Goal: Information Seeking & Learning: Learn about a topic

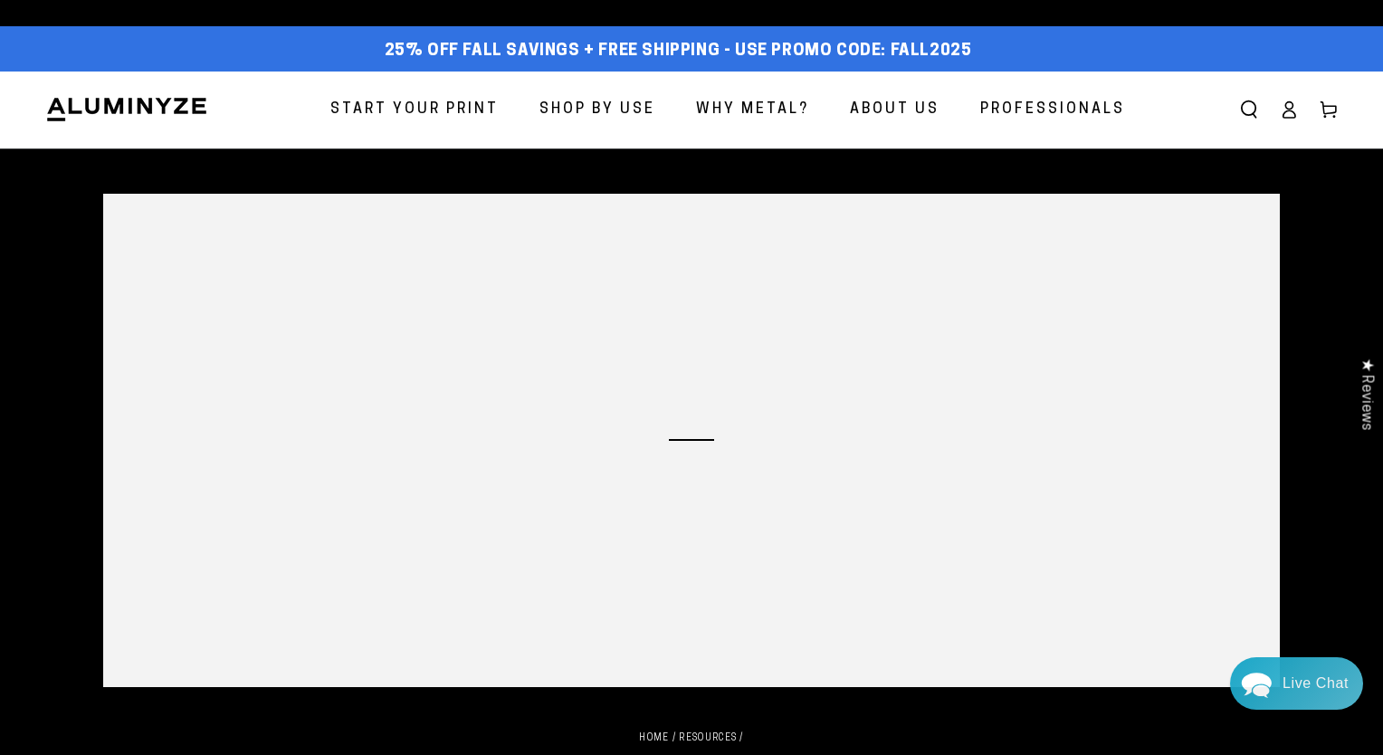
click at [1047, 110] on div "Close dialog Get 35% Off + Free Shipping on Your First Order! Plus, enjoy early…" at bounding box center [691, 377] width 1383 height 755
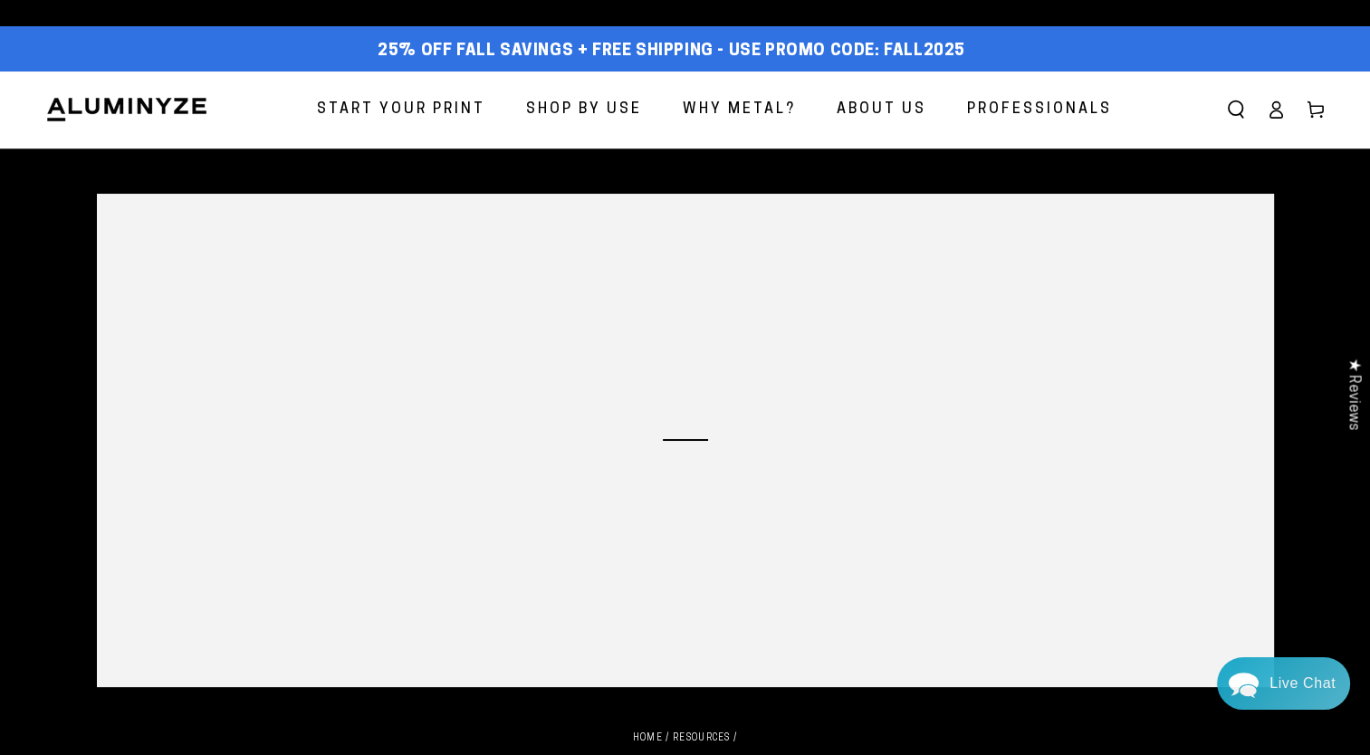
click at [1047, 110] on span "Professionals" at bounding box center [1039, 110] width 145 height 26
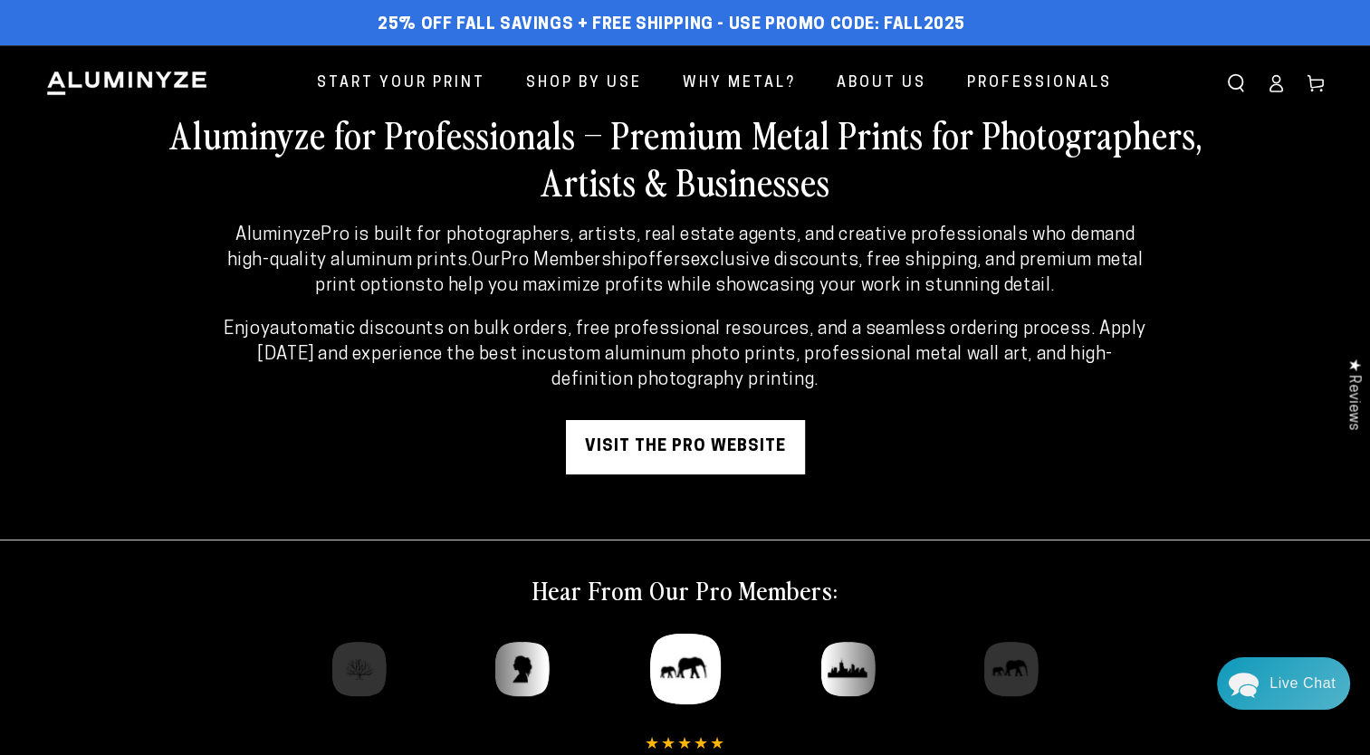
click at [733, 454] on link "visit the pro website" at bounding box center [685, 447] width 239 height 54
